Goal: Task Accomplishment & Management: Use online tool/utility

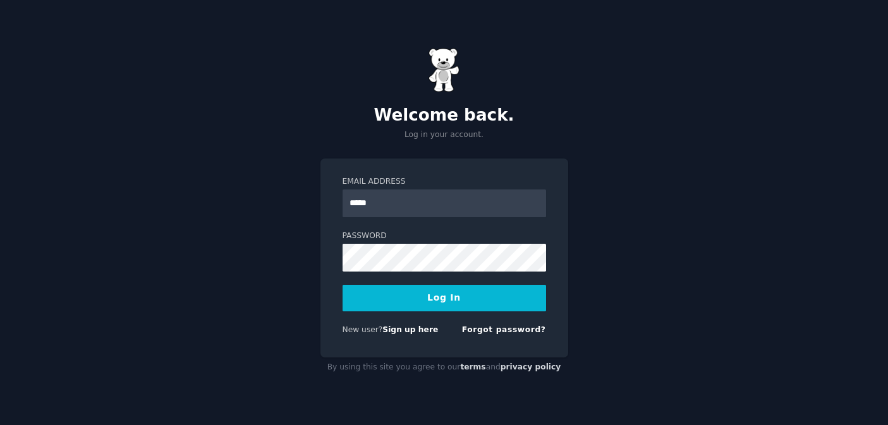
type input "**********"
click at [442, 301] on button "Log In" at bounding box center [445, 298] width 204 height 27
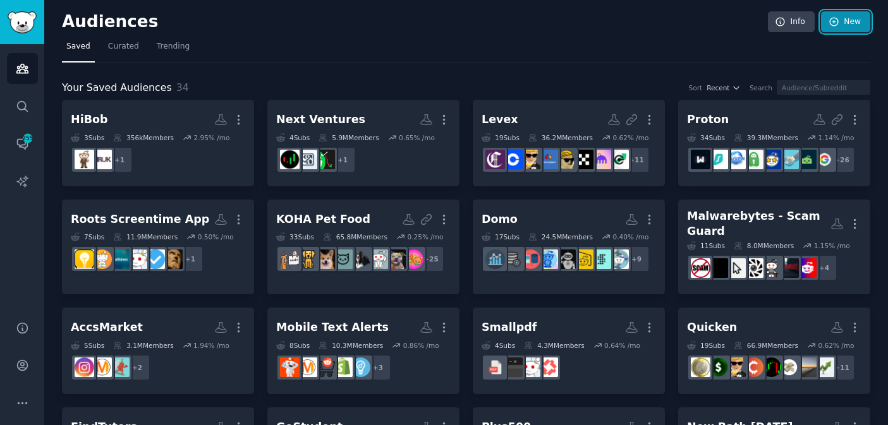
click at [843, 25] on link "New" at bounding box center [845, 21] width 49 height 21
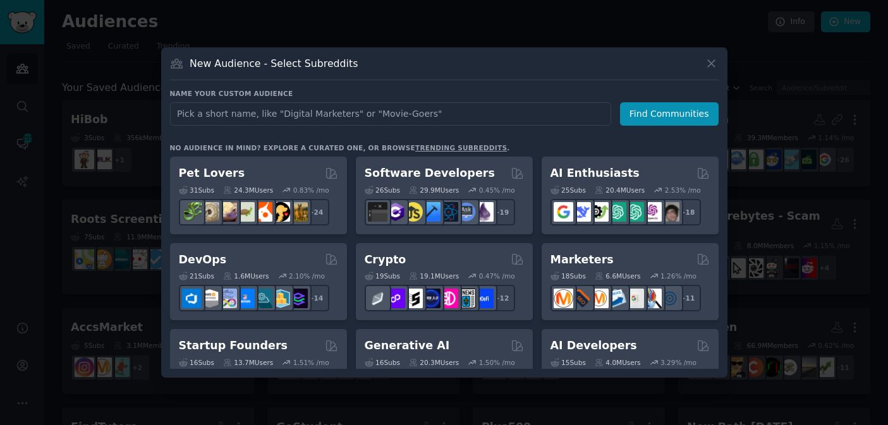
click at [343, 107] on input "text" at bounding box center [390, 113] width 441 height 23
type input "Function Health"
click at [641, 114] on button "Find Communities" at bounding box center [669, 113] width 99 height 23
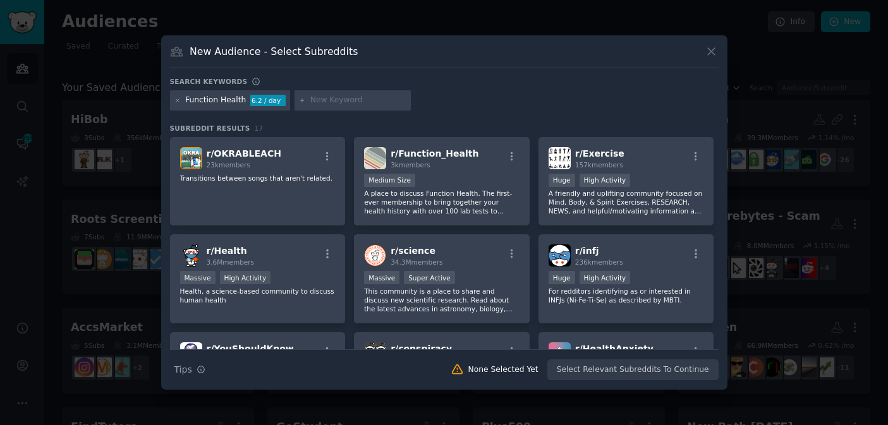
click at [317, 102] on input "text" at bounding box center [358, 100] width 96 height 11
type input "functional medicine"
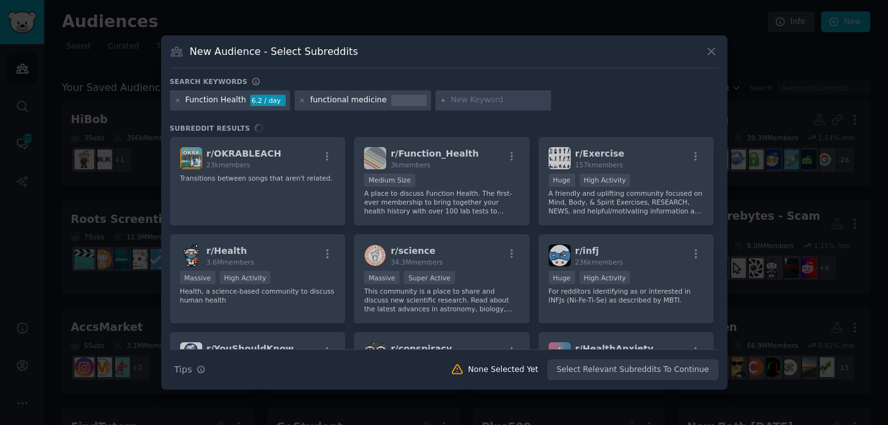
click at [481, 104] on input "text" at bounding box center [499, 100] width 96 height 11
type input "preventative medicine"
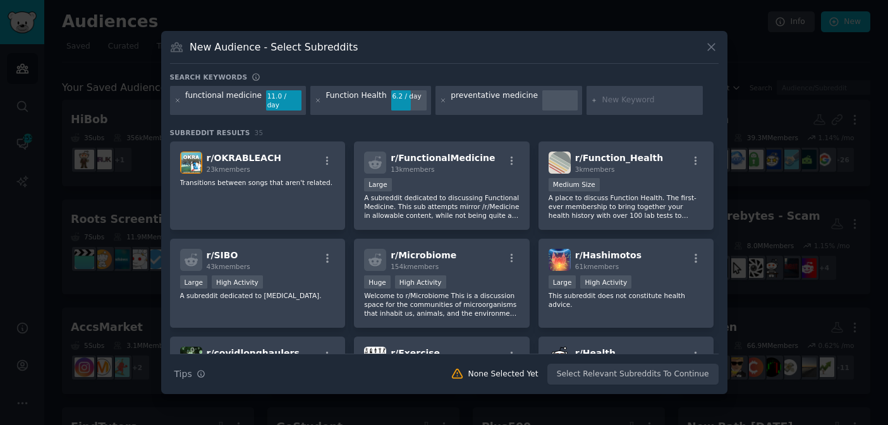
click at [606, 367] on div "Search Tips Tips None Selected Yet Select Relevant Subreddits To Continue" at bounding box center [444, 370] width 549 height 32
click at [442, 170] on div "r/ FunctionalMedicine 13k members Large A subreddit dedicated to discussing Fun…" at bounding box center [442, 186] width 176 height 89
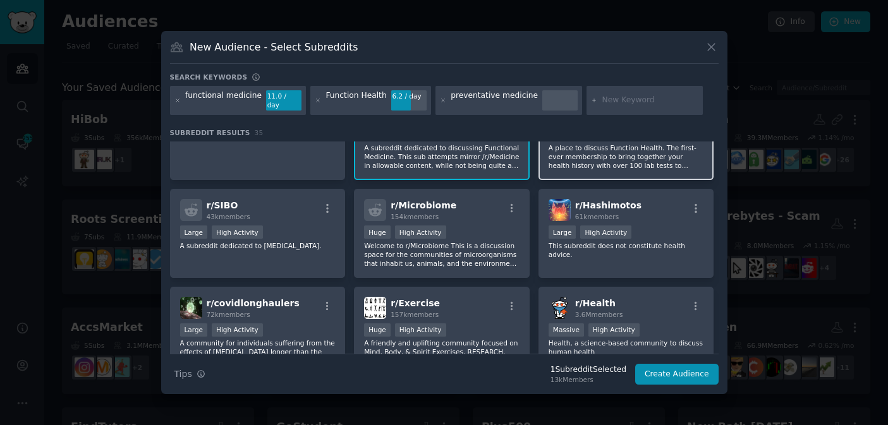
scroll to position [47, 0]
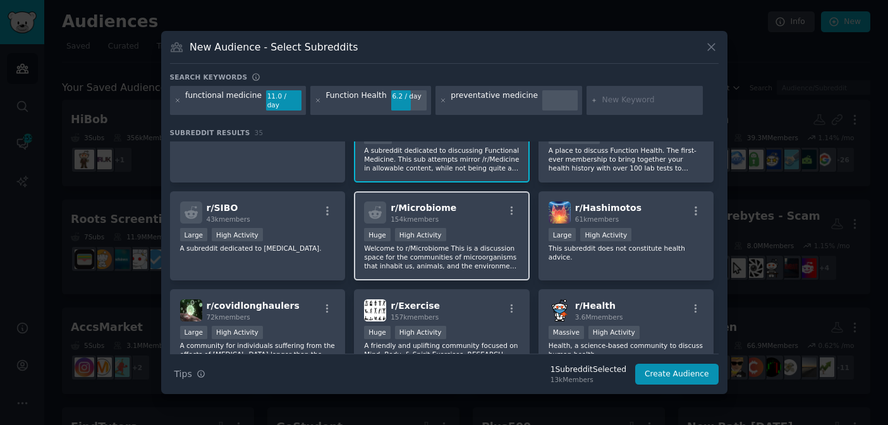
click at [483, 194] on div "r/ Microbiome 154k members Huge High Activity Welcome to r/Microbiome This is a…" at bounding box center [442, 236] width 176 height 89
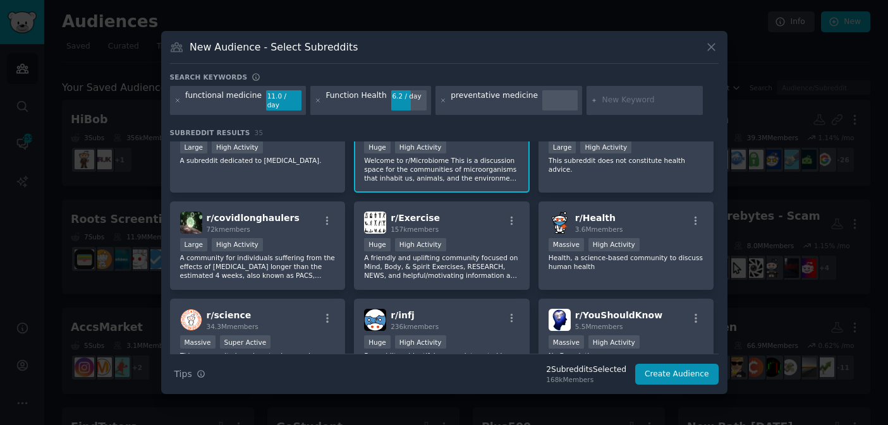
scroll to position [138, 0]
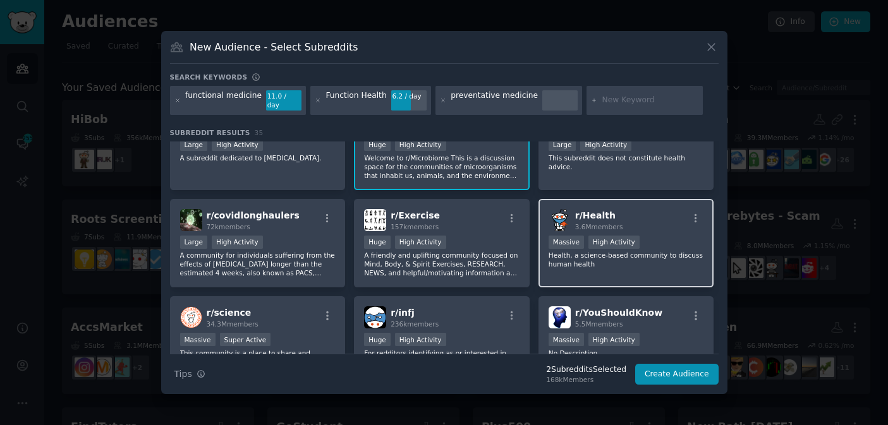
click at [602, 223] on span "3.6M members" at bounding box center [599, 227] width 48 height 8
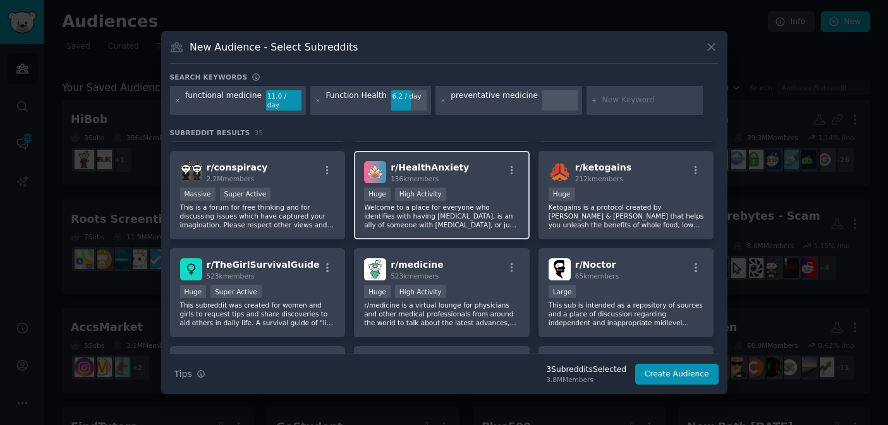
scroll to position [372, 0]
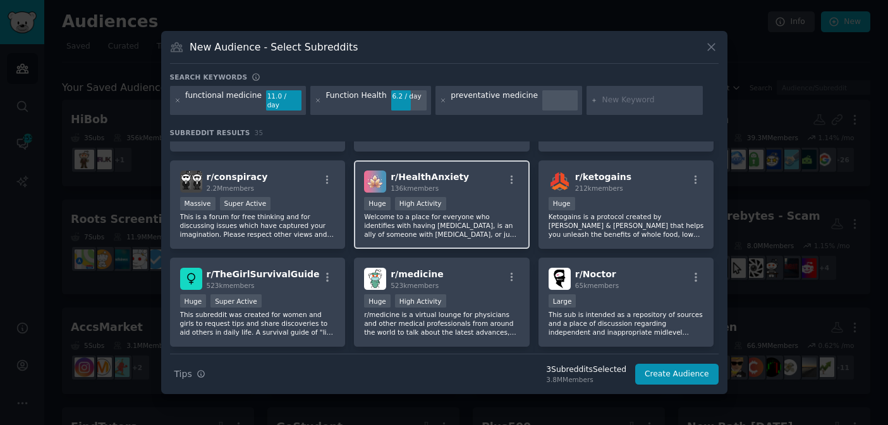
click at [498, 203] on div "Huge High Activity" at bounding box center [441, 205] width 155 height 16
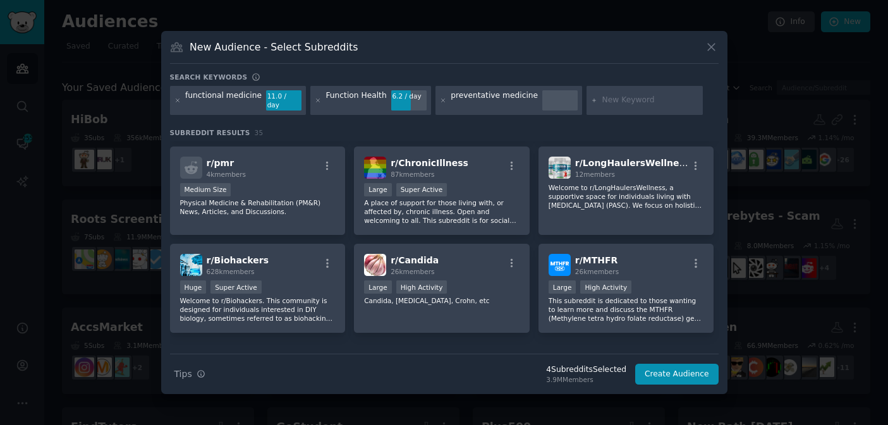
scroll to position [604, 0]
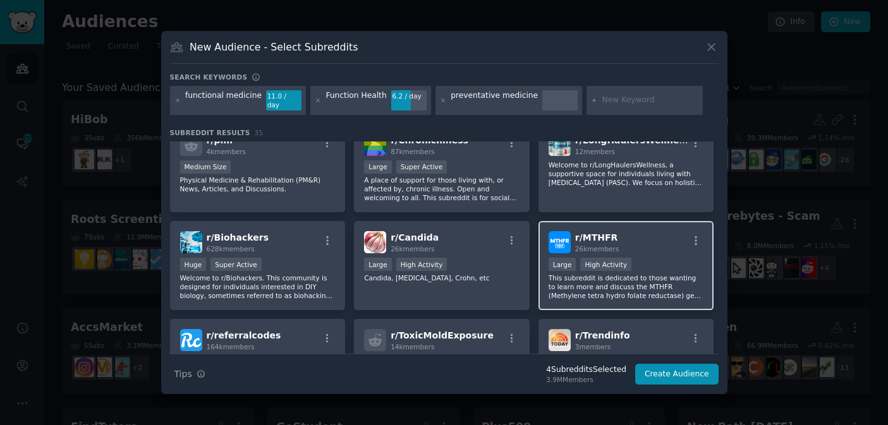
click at [639, 237] on div "r/ MTHFR 26k members" at bounding box center [626, 242] width 155 height 22
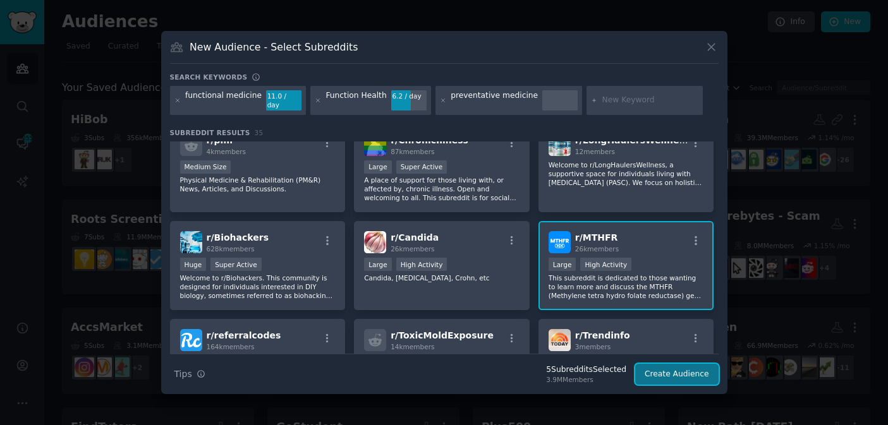
click at [665, 370] on button "Create Audience" at bounding box center [676, 374] width 83 height 21
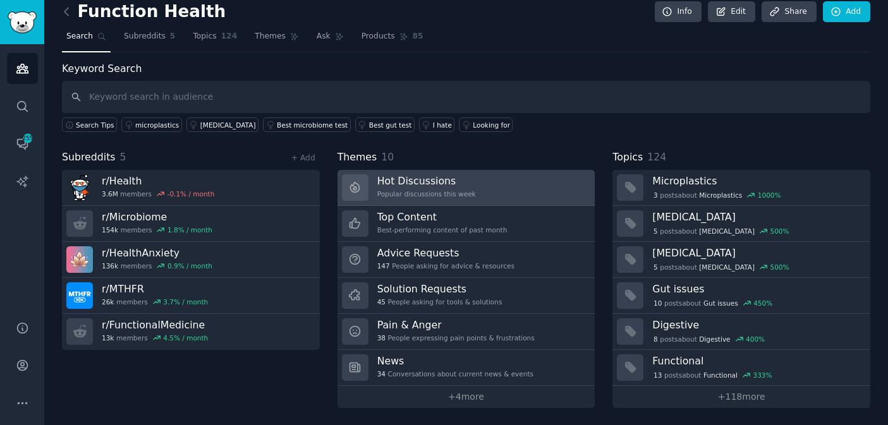
scroll to position [8, 0]
